Goal: Information Seeking & Learning: Check status

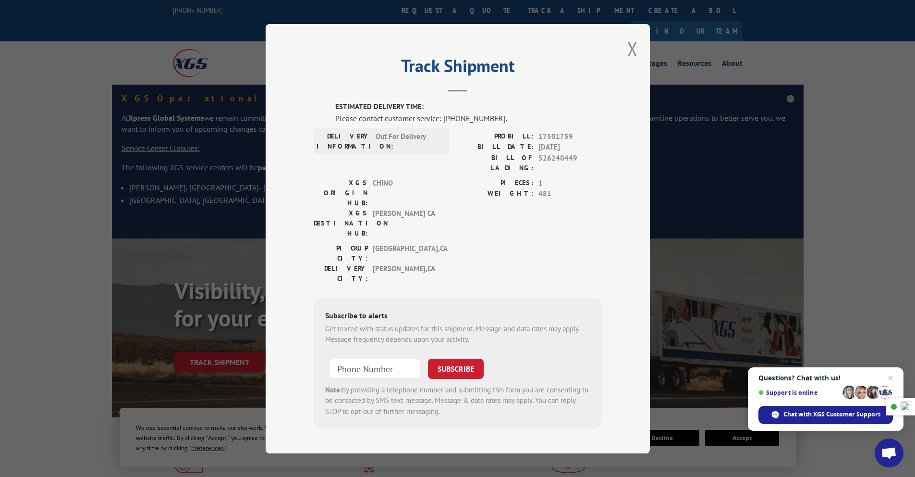
click at [634, 54] on button "Close modal" at bounding box center [633, 48] width 11 height 25
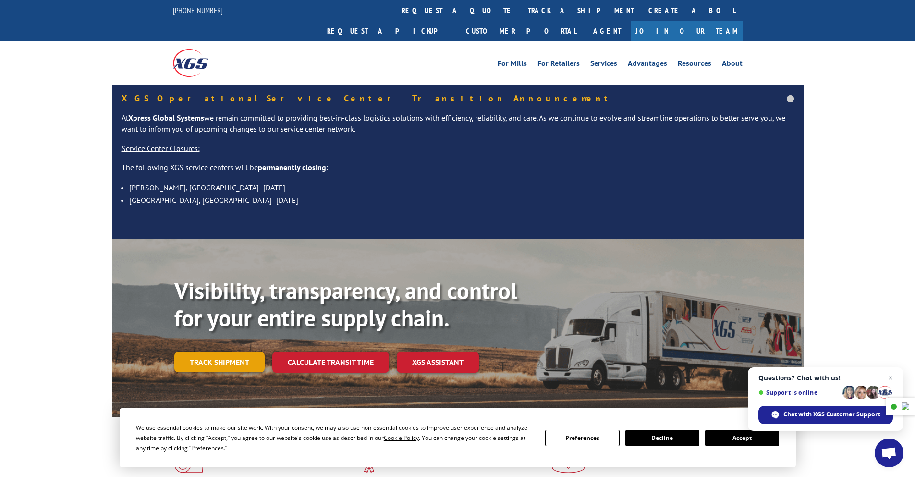
click at [218, 352] on link "Track shipment" at bounding box center [219, 362] width 90 height 20
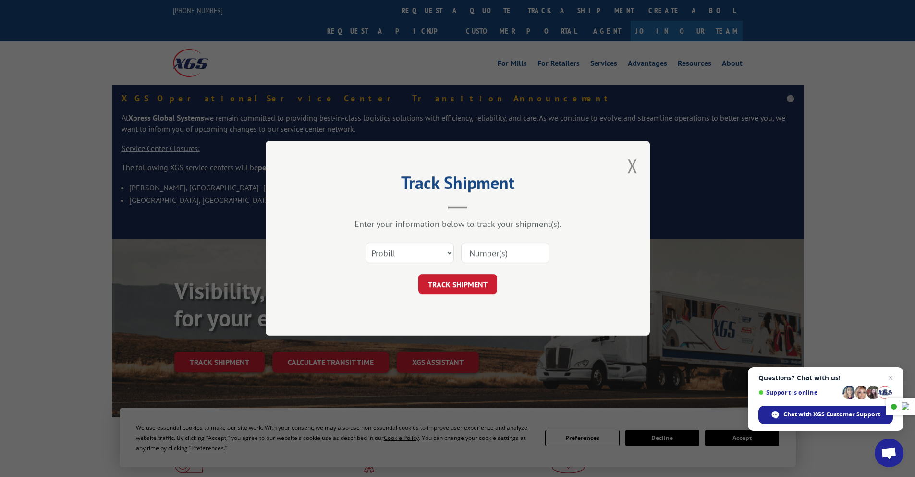
click at [488, 254] on input at bounding box center [505, 253] width 88 height 20
paste input "17501759"
type input "17501759"
click at [464, 289] on button "TRACK SHIPMENT" at bounding box center [458, 284] width 79 height 20
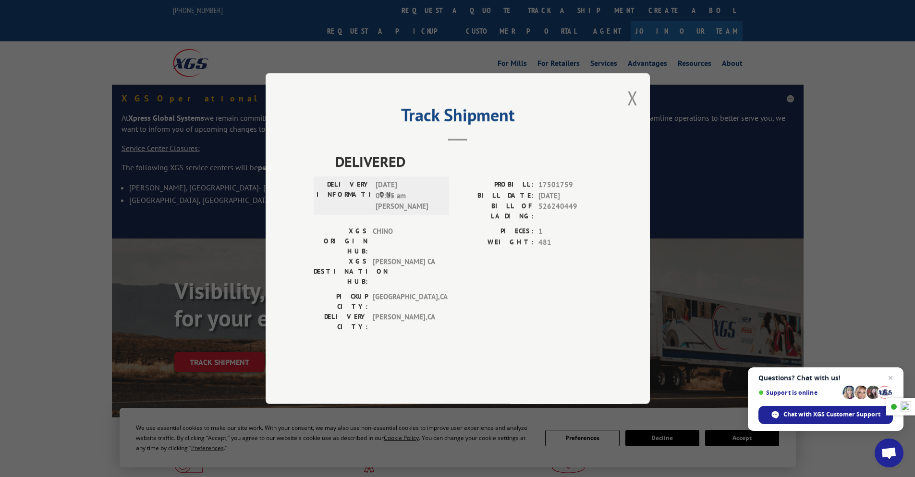
click at [624, 129] on div "Track Shipment DELIVERED DELIVERY INFORMATION: [DATE] 09:15 am [PERSON_NAME]: 1…" at bounding box center [458, 238] width 384 height 331
click at [632, 111] on button "Close modal" at bounding box center [633, 97] width 11 height 25
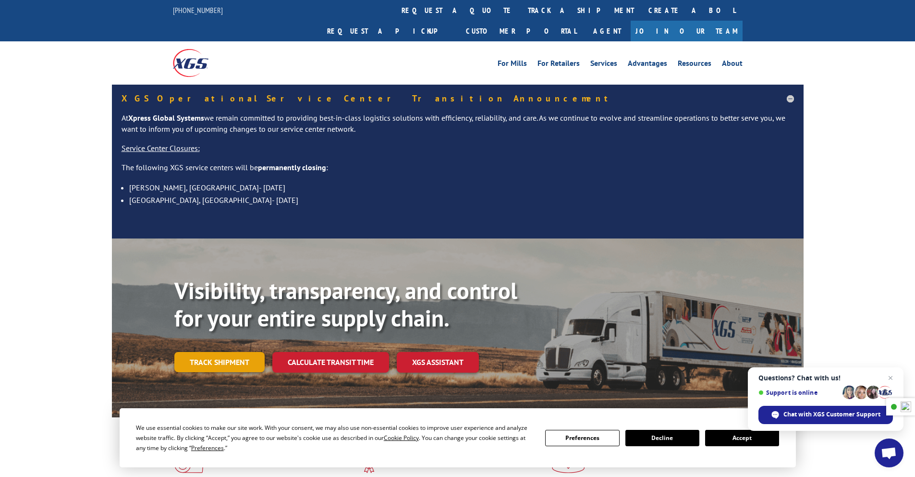
click at [236, 352] on link "Track shipment" at bounding box center [219, 362] width 90 height 20
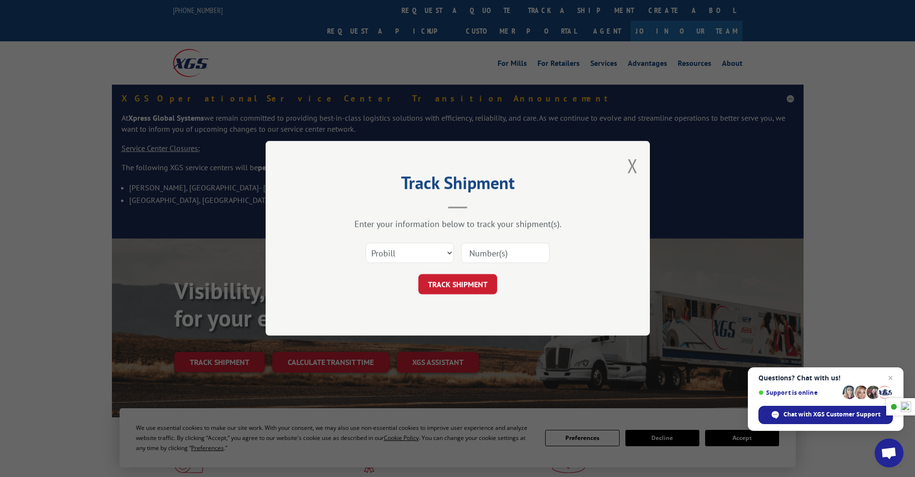
click at [506, 257] on input at bounding box center [505, 253] width 88 height 20
paste input "17501759"
type input "17501759"
click at [466, 281] on button "TRACK SHIPMENT" at bounding box center [458, 284] width 79 height 20
